Goal: Contribute content: Add original content to the website for others to see

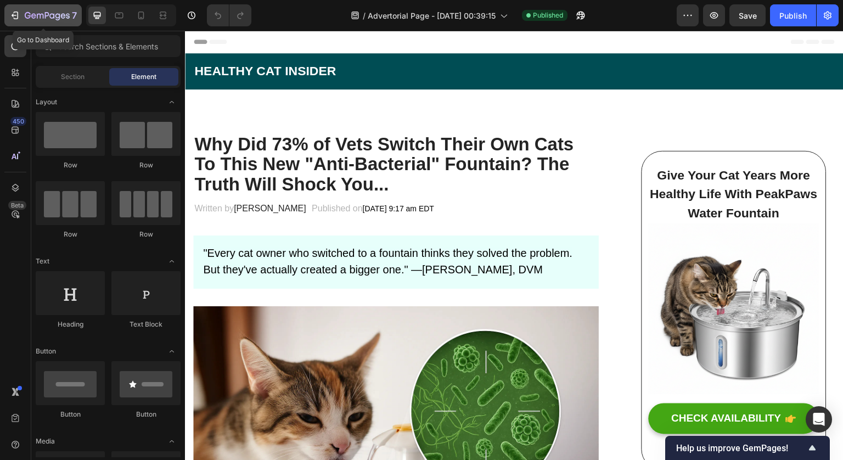
click at [20, 14] on icon "button" at bounding box center [14, 15] width 11 height 11
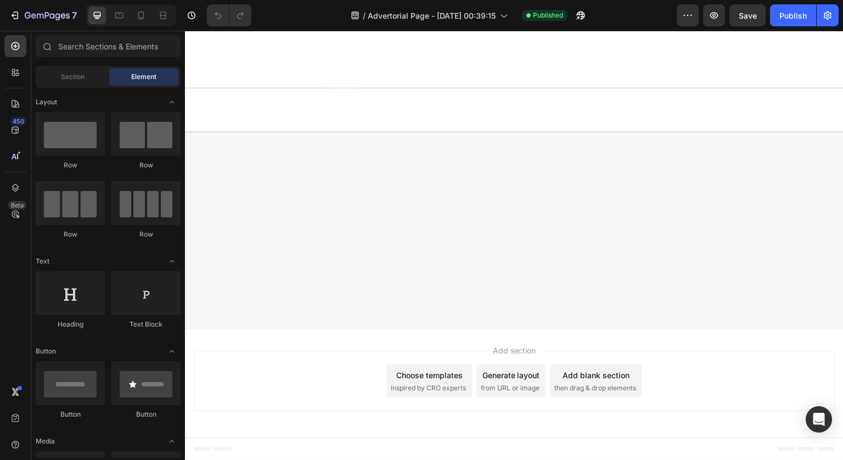
scroll to position [6381, 0]
drag, startPoint x: 985, startPoint y: 48, endPoint x: 818, endPoint y: 39, distance: 167.2
click at [826, 14] on icon "button" at bounding box center [828, 15] width 11 height 11
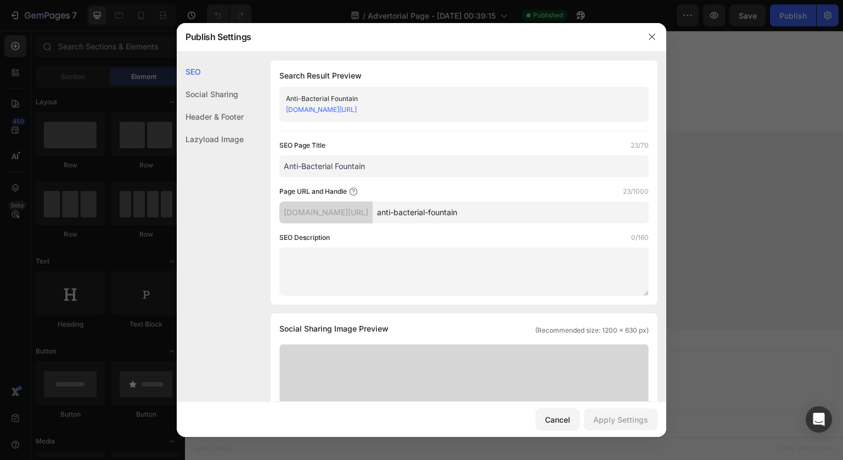
click at [801, 57] on div at bounding box center [421, 230] width 843 height 460
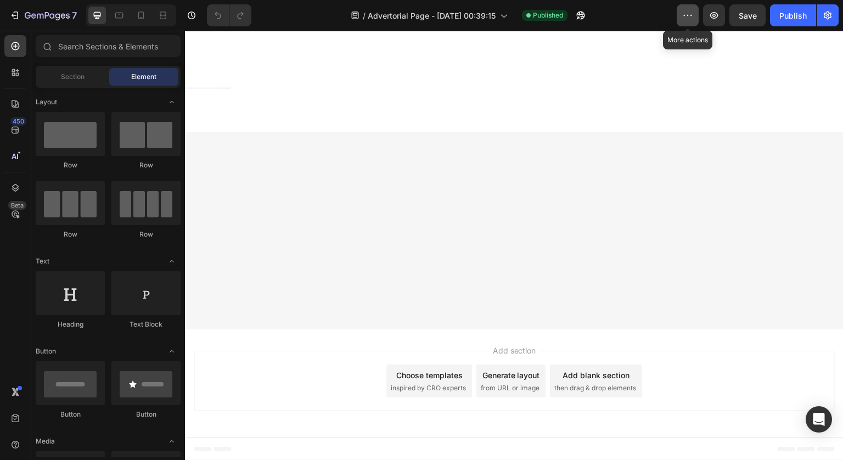
click at [689, 20] on icon "button" at bounding box center [688, 15] width 11 height 11
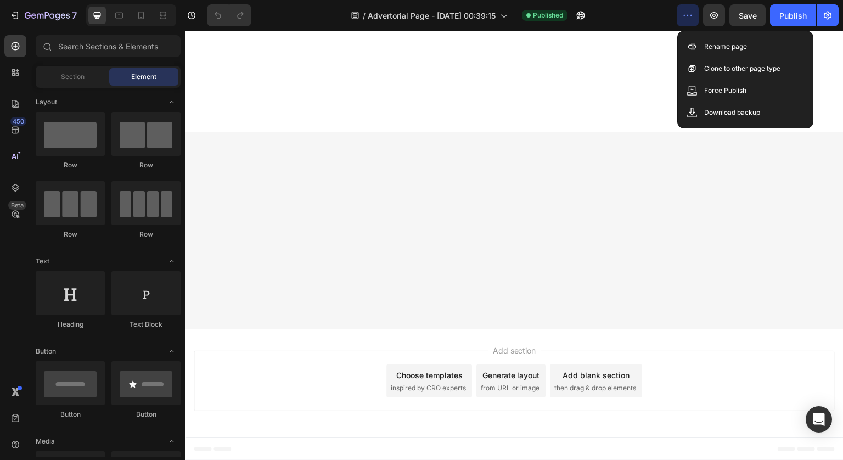
click at [637, 15] on div "/ Advertorial Page - [DATE] 00:39:15 Published" at bounding box center [468, 15] width 417 height 22
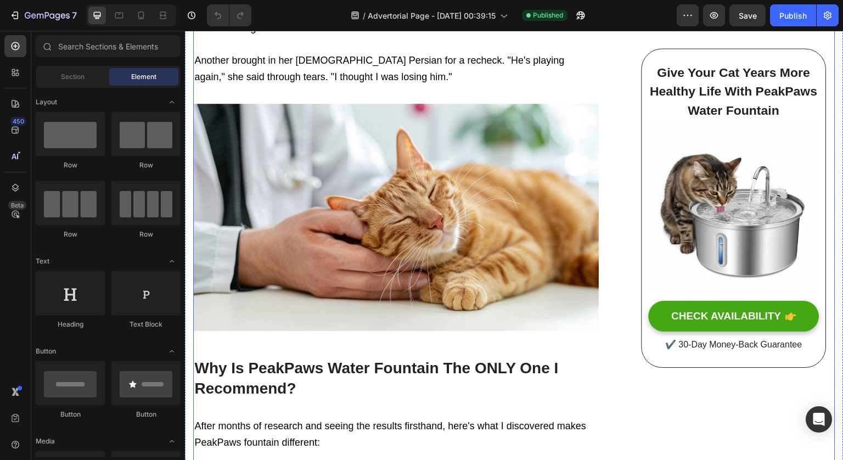
scroll to position [3171, 0]
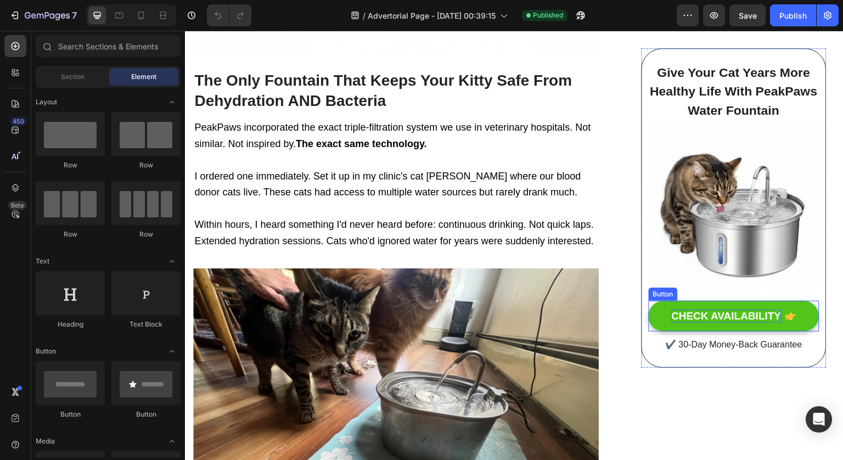
click at [713, 316] on div "CHECK AVAILABILITY" at bounding box center [727, 317] width 110 height 14
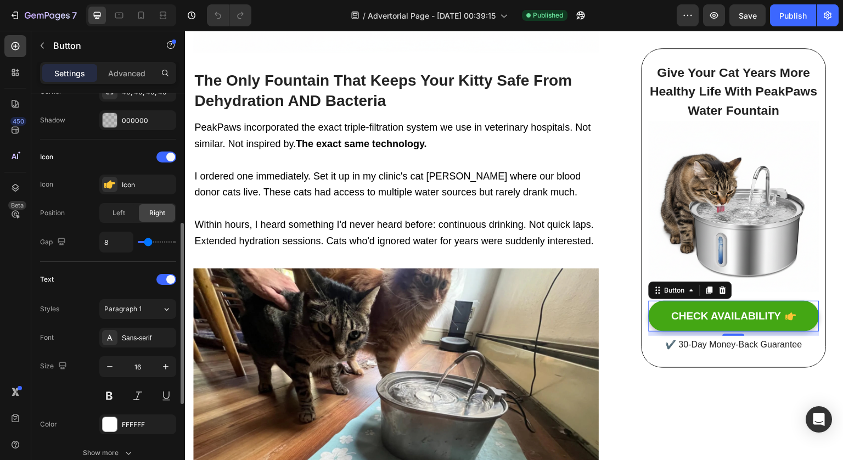
scroll to position [0, 0]
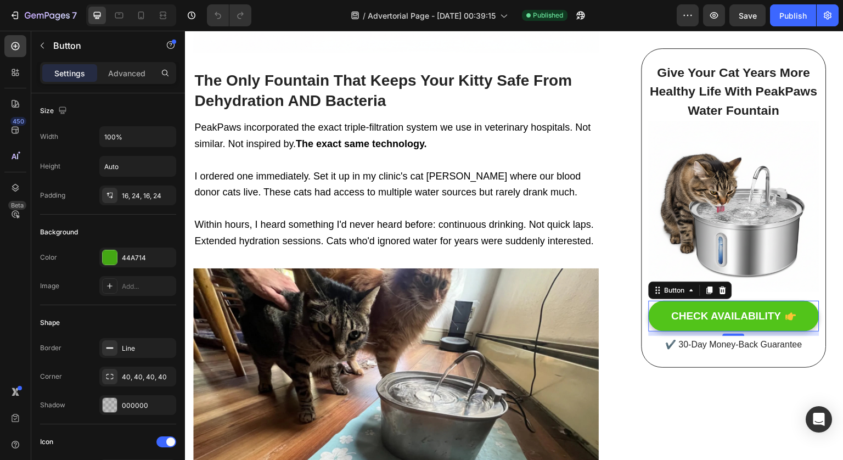
click at [714, 301] on button "CHECK AVAILABILITY" at bounding box center [734, 316] width 171 height 31
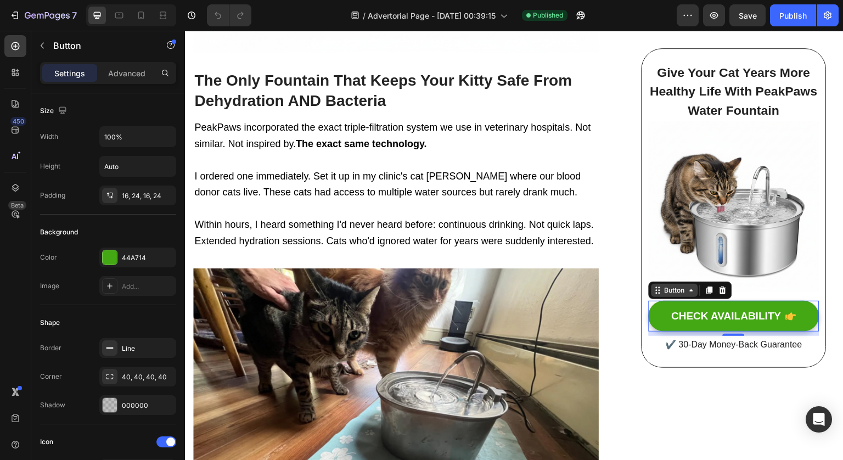
click at [687, 288] on icon at bounding box center [691, 290] width 9 height 9
click at [127, 74] on p "Advanced" at bounding box center [126, 74] width 37 height 12
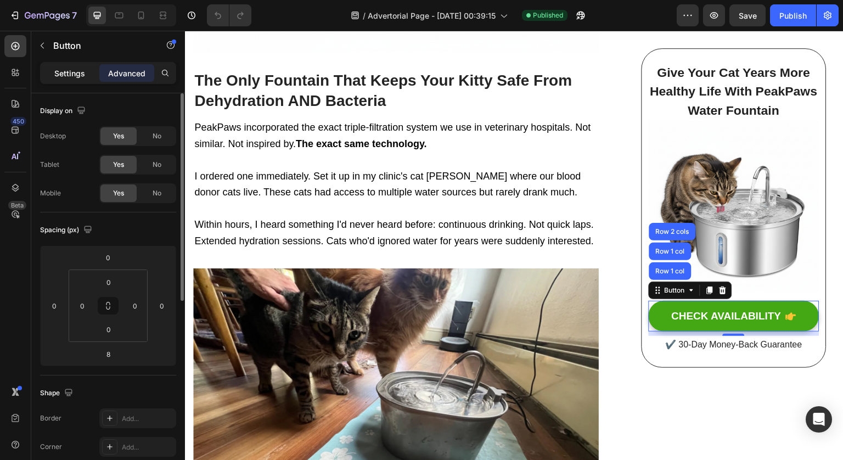
click at [76, 66] on div "Settings" at bounding box center [69, 73] width 55 height 18
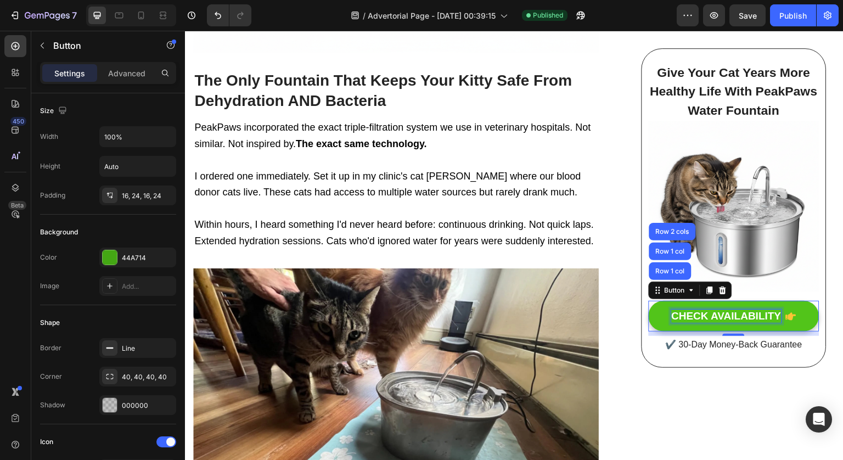
click at [720, 315] on div "CHECK AVAILABILITY" at bounding box center [727, 317] width 110 height 14
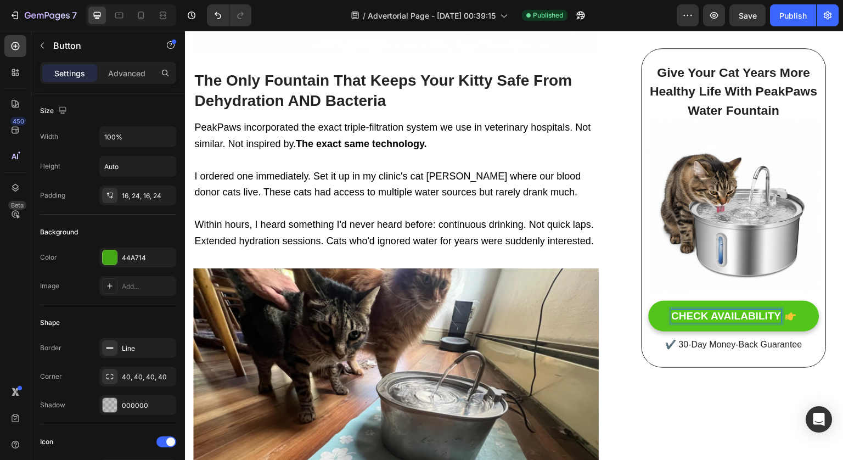
click at [726, 313] on p "CHECK AVAILABILITY" at bounding box center [727, 317] width 110 height 14
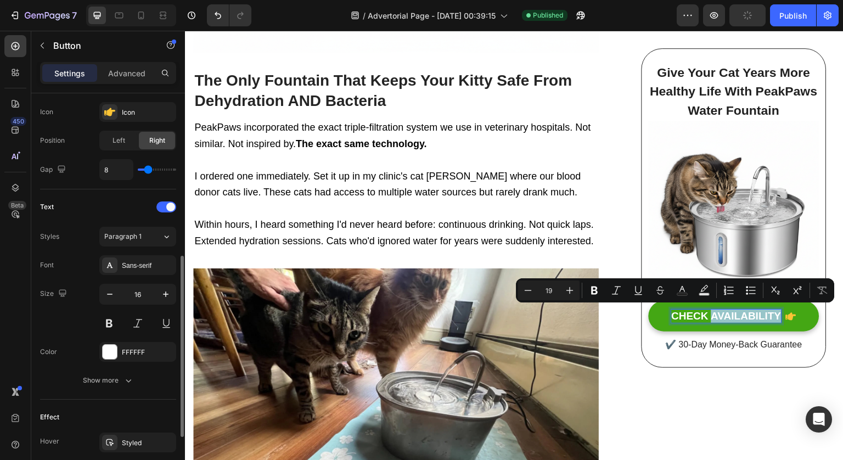
scroll to position [476, 0]
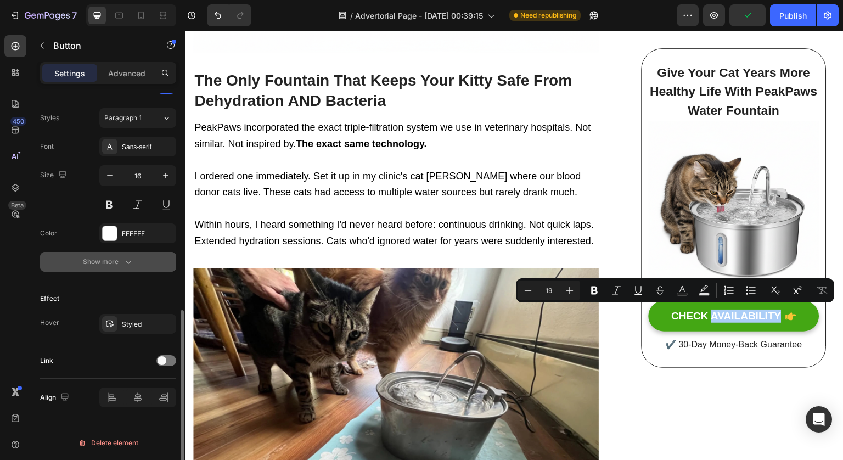
click at [116, 268] on button "Show more" at bounding box center [108, 262] width 136 height 20
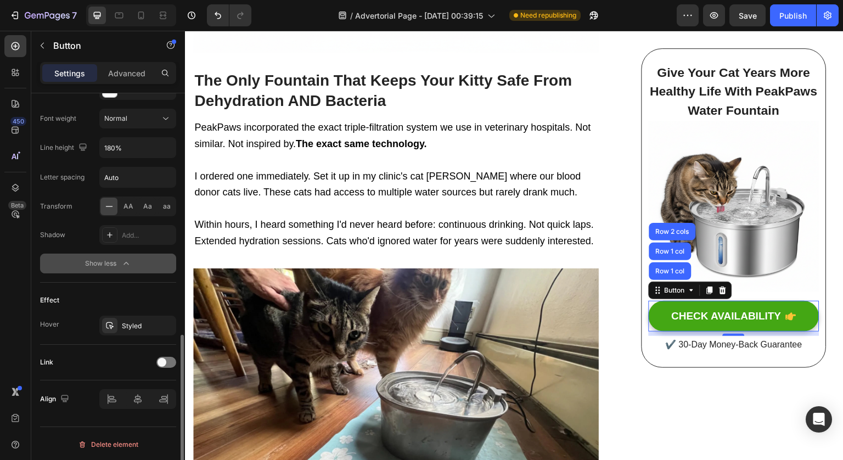
scroll to position [621, 0]
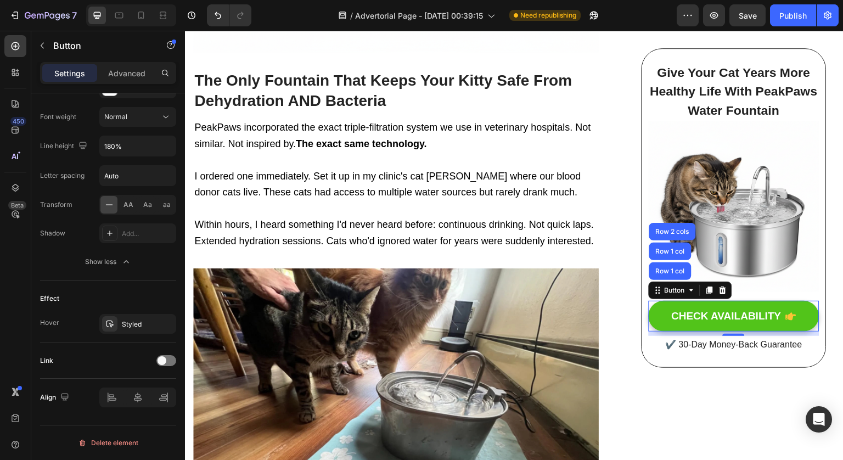
click at [784, 301] on button "CHECK AVAILABILITY" at bounding box center [734, 316] width 171 height 31
click at [792, 305] on button "CHECK AVAILABILITY" at bounding box center [734, 316] width 171 height 31
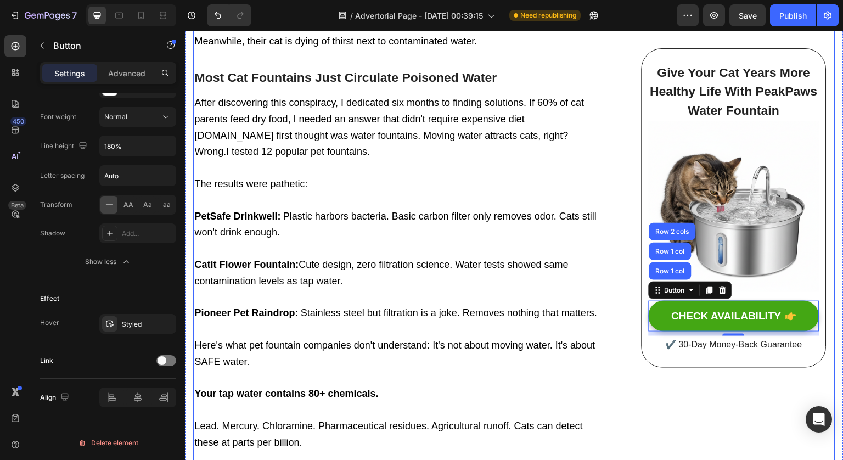
scroll to position [1889, 0]
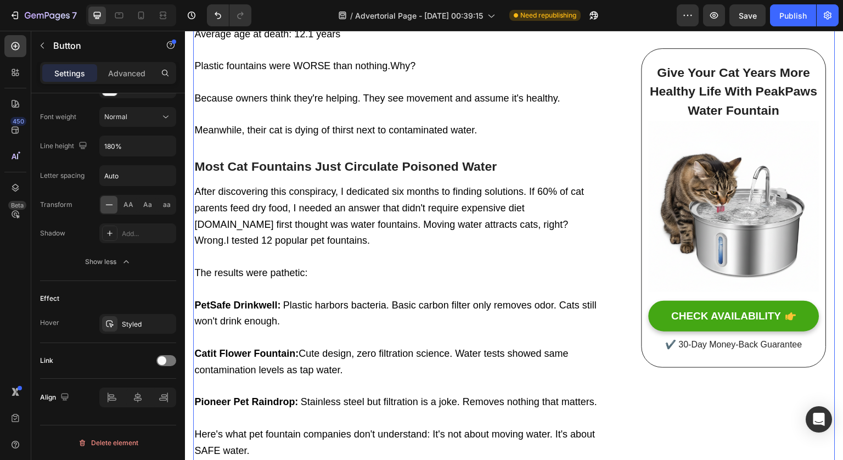
scroll to position [0, 0]
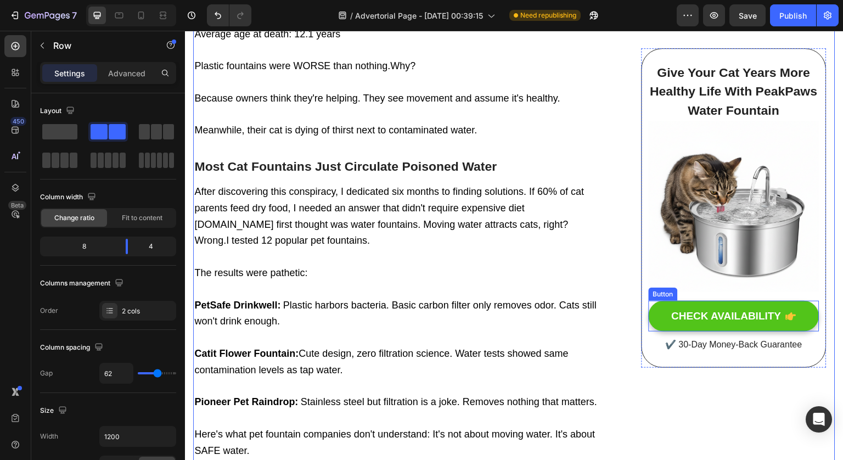
click at [806, 308] on button "CHECK AVAILABILITY" at bounding box center [734, 316] width 171 height 31
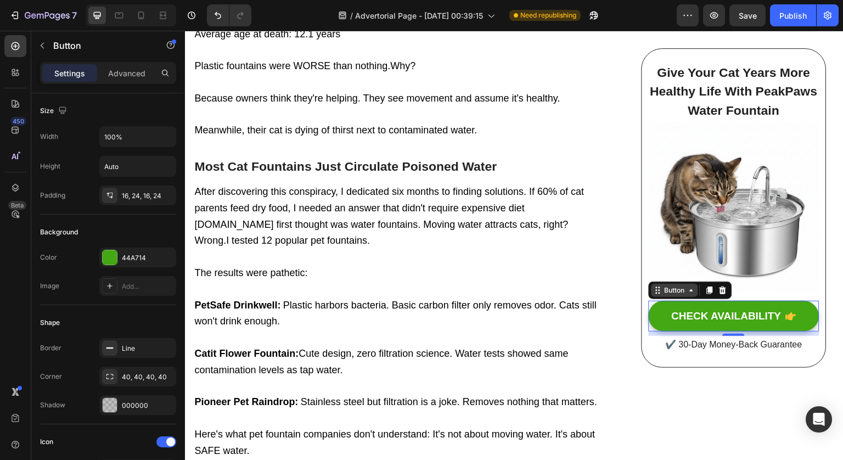
click at [675, 286] on div "Button" at bounding box center [675, 291] width 25 height 10
click at [687, 291] on icon at bounding box center [691, 290] width 9 height 9
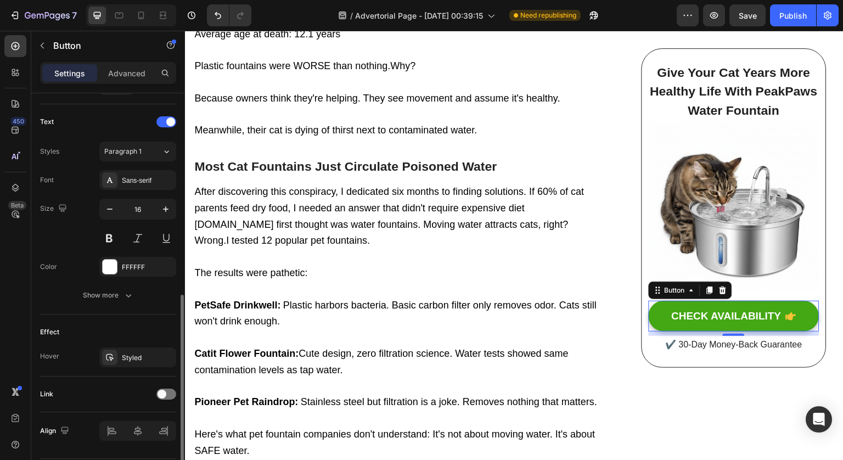
scroll to position [447, 0]
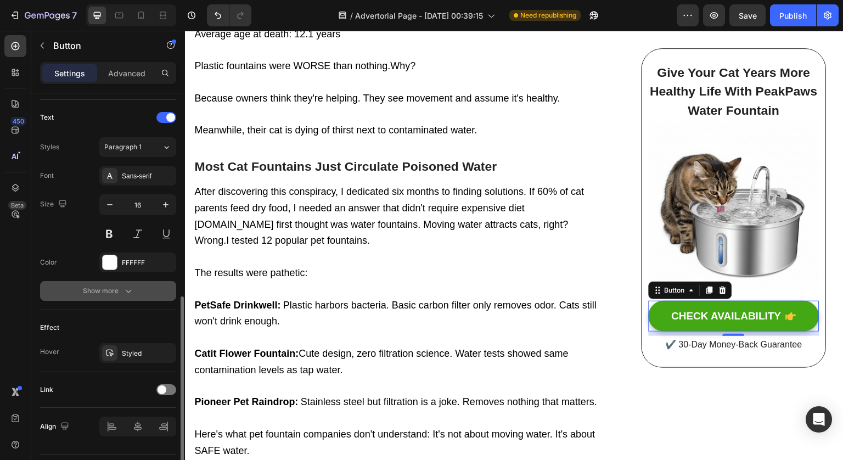
click at [121, 293] on div "Show more" at bounding box center [108, 291] width 51 height 11
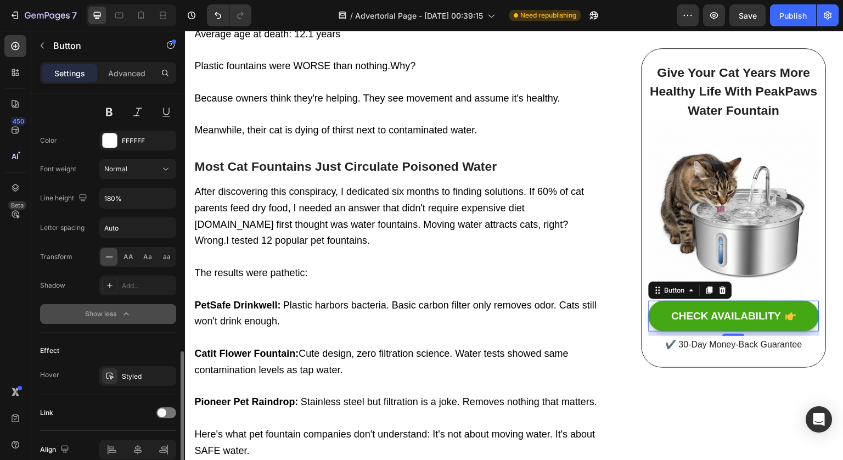
scroll to position [621, 0]
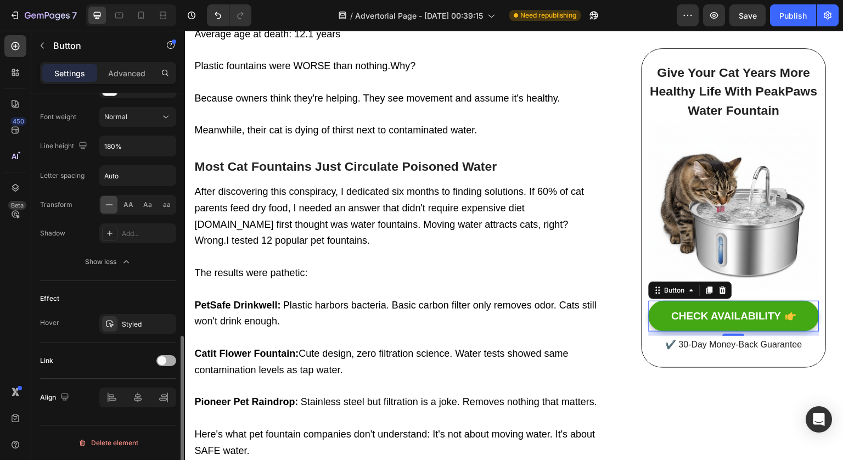
click at [166, 363] on div at bounding box center [166, 360] width 20 height 11
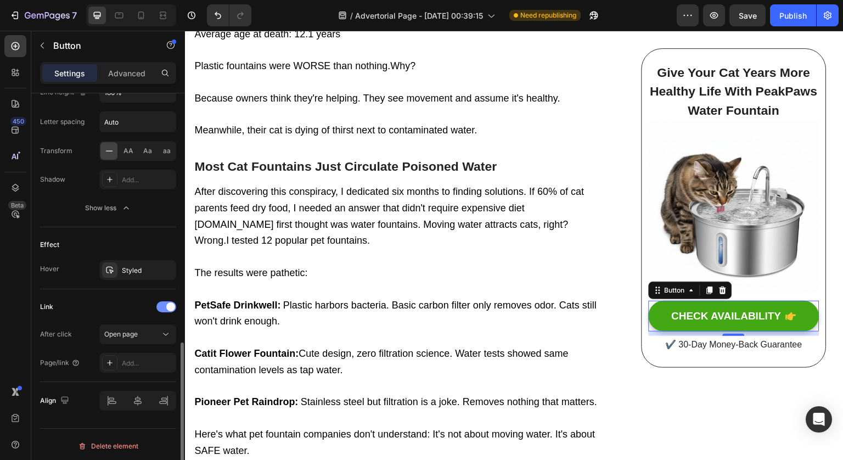
scroll to position [678, 0]
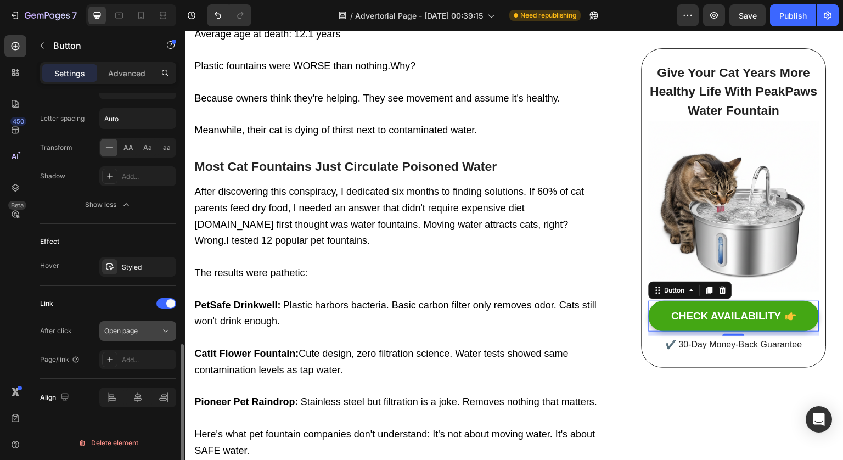
click at [149, 332] on div "Open page" at bounding box center [132, 331] width 56 height 10
click at [119, 302] on div "Link" at bounding box center [108, 304] width 136 height 18
click at [133, 360] on div "Add..." at bounding box center [148, 360] width 52 height 10
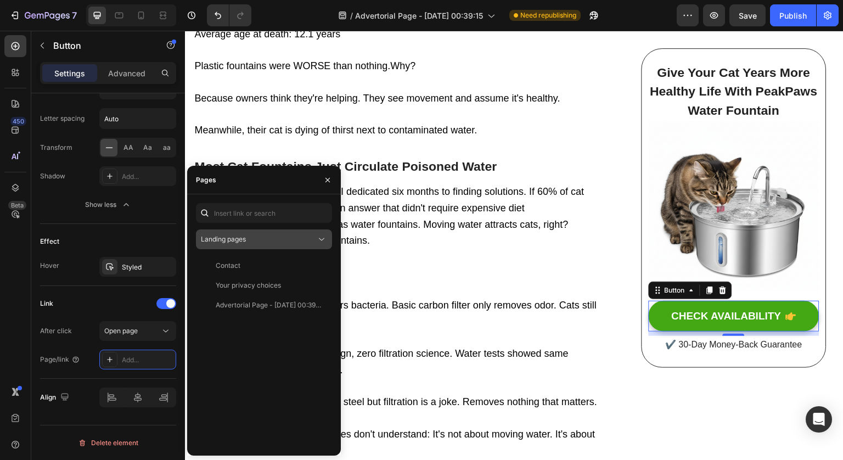
click at [255, 234] on div "Landing pages" at bounding box center [258, 239] width 115 height 10
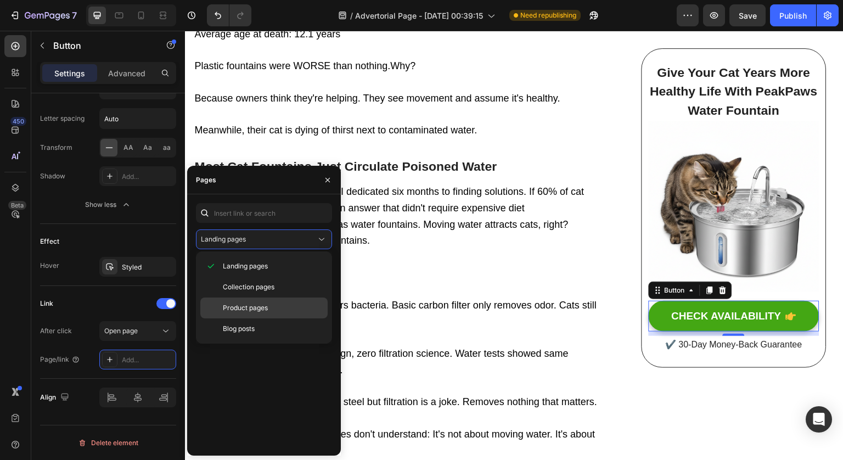
click at [260, 304] on span "Product pages" at bounding box center [245, 308] width 45 height 10
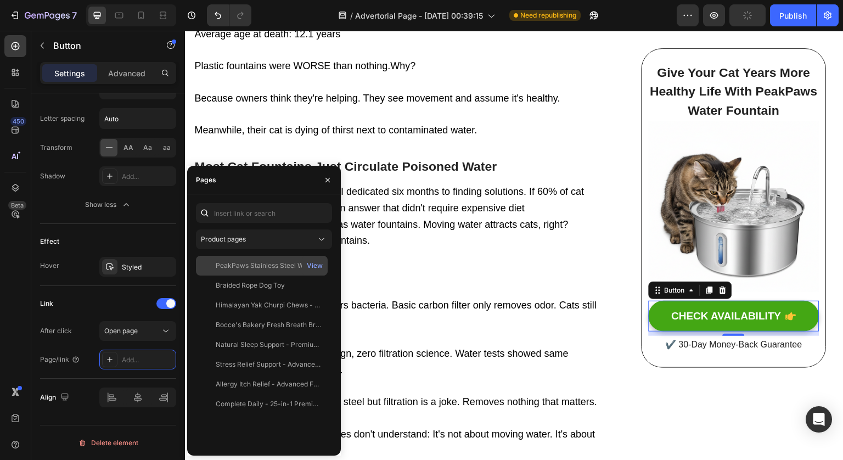
click at [261, 267] on div "PeakPaws Stainless Steel Water Fountain" at bounding box center [268, 266] width 105 height 10
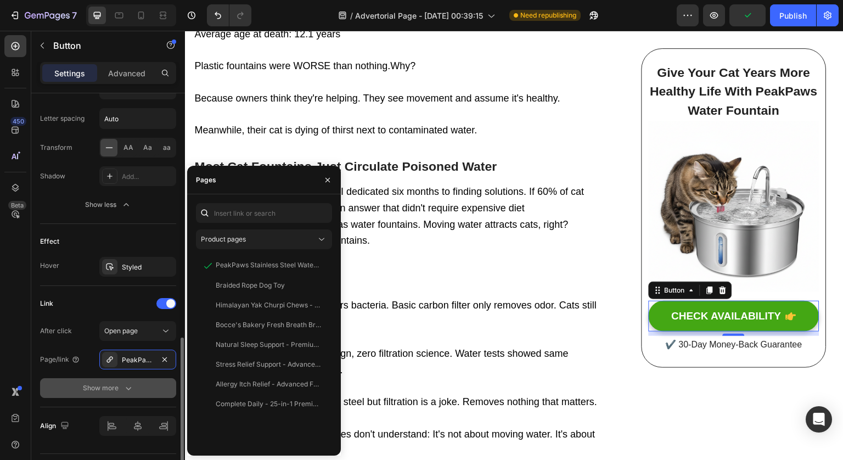
scroll to position [707, 0]
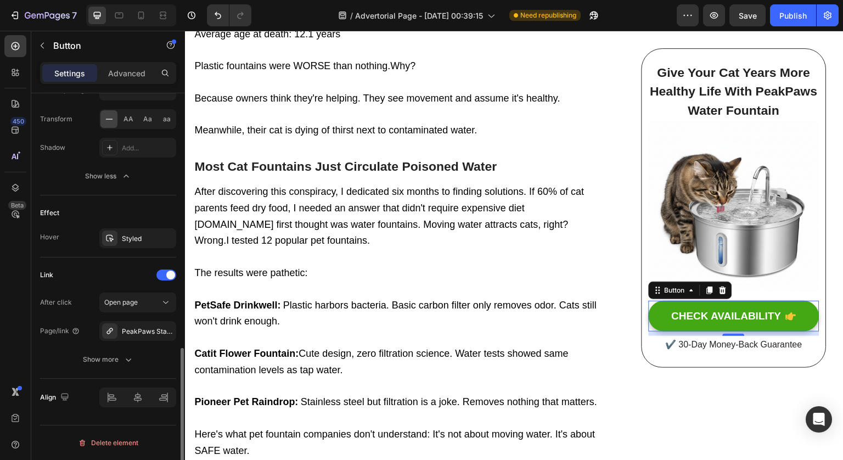
click at [78, 371] on div "Link After click Open page Page/link PeakPaws Stainless Steel Water Fountain Sh…" at bounding box center [108, 318] width 136 height 121
click at [795, 12] on div "Publish" at bounding box center [793, 16] width 27 height 12
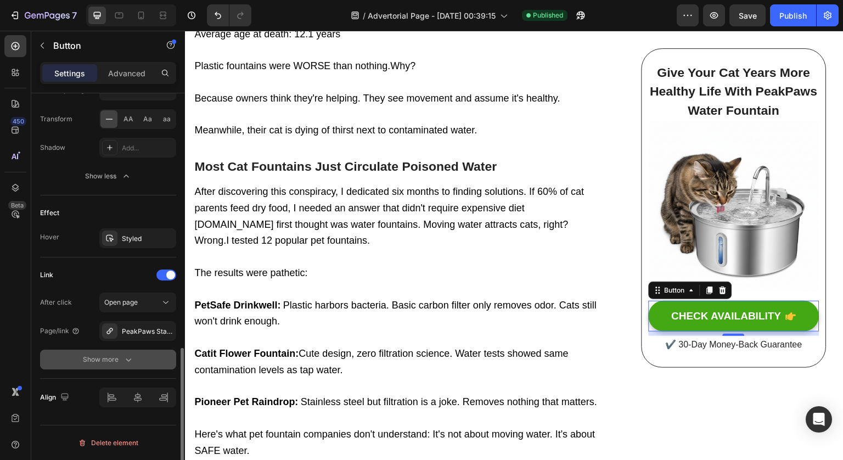
click at [124, 356] on icon "button" at bounding box center [128, 359] width 11 height 11
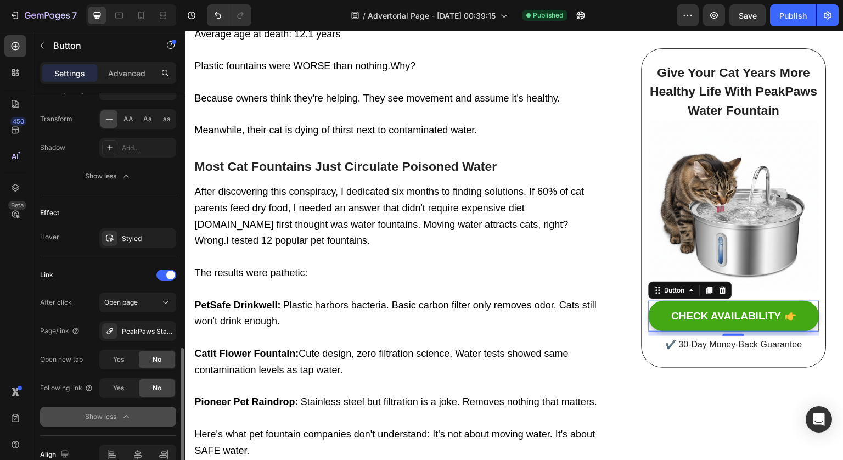
scroll to position [764, 0]
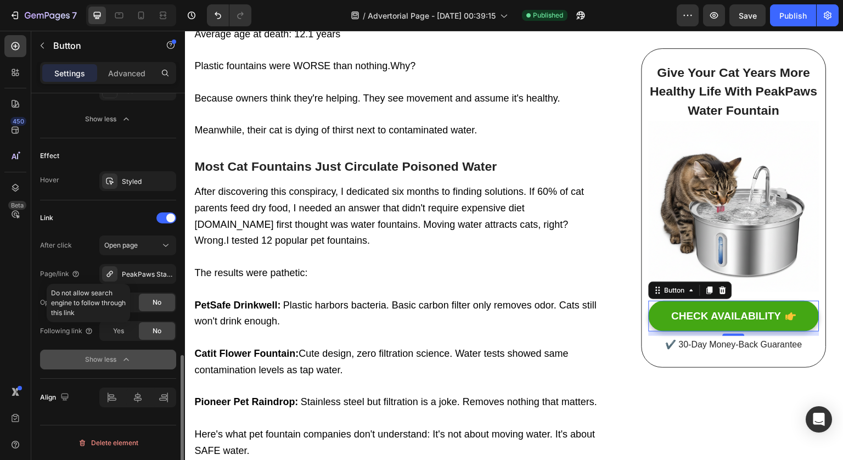
click at [130, 306] on div "Do not allow search engine to follow through this link" at bounding box center [88, 303] width 83 height 38
click at [122, 301] on span "Yes" at bounding box center [118, 303] width 11 height 10
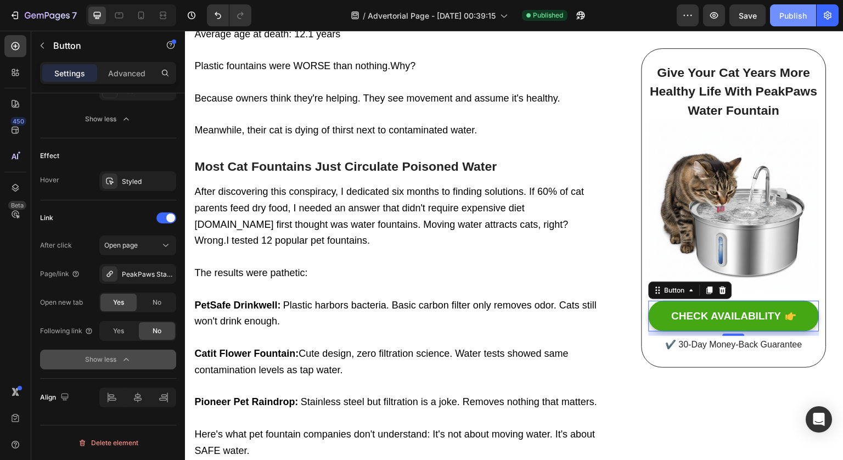
click at [786, 19] on div "Publish" at bounding box center [793, 16] width 27 height 12
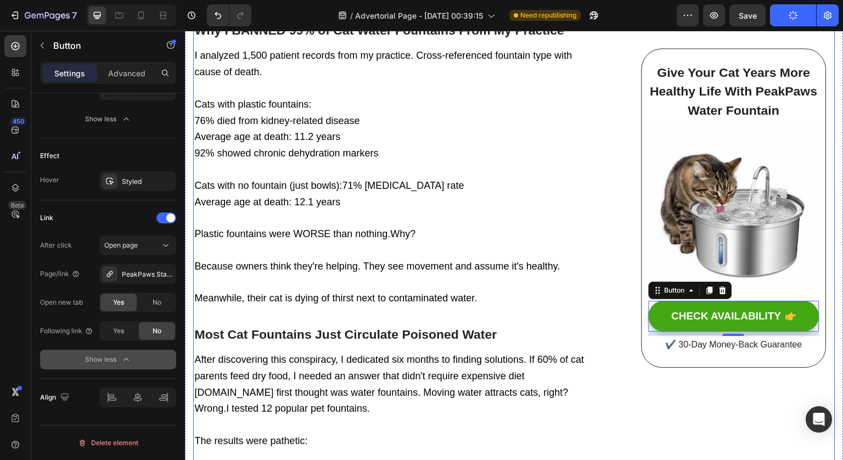
scroll to position [1690, 0]
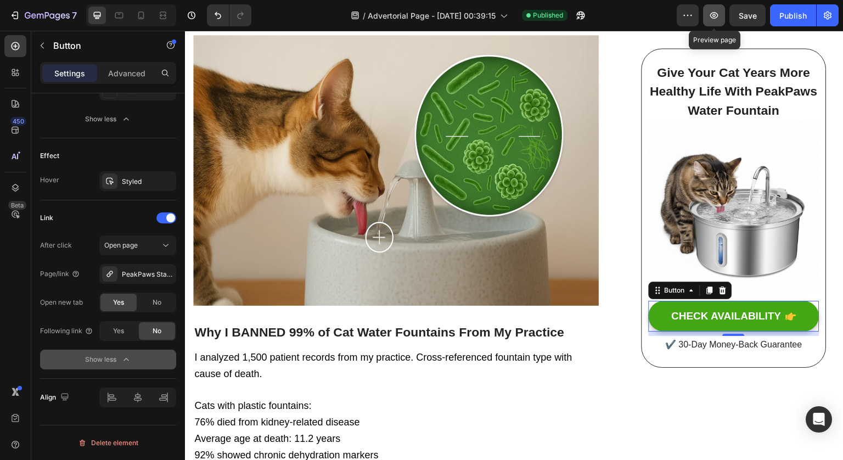
click at [715, 11] on icon "button" at bounding box center [714, 15] width 11 height 11
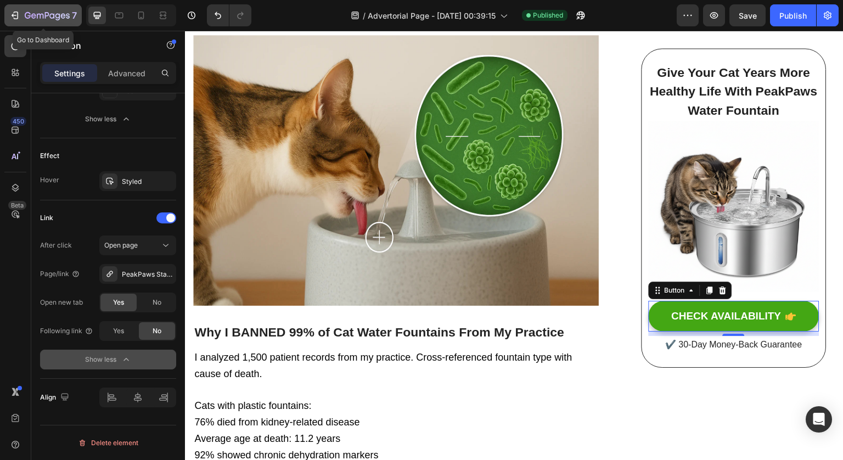
click at [19, 17] on icon "button" at bounding box center [14, 15] width 11 height 11
